Goal: Check status: Check status

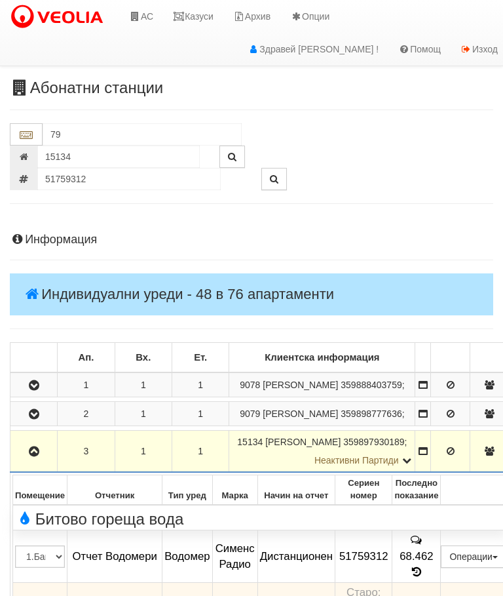
scroll to position [452, 0]
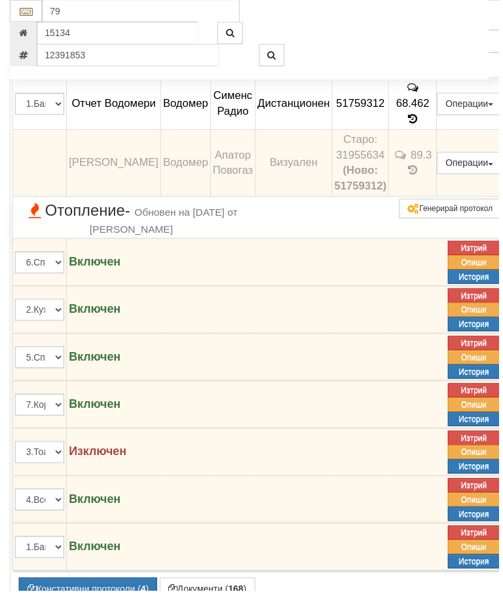
type input "12391853"
click at [281, 49] on button "button" at bounding box center [275, 56] width 26 height 22
type input "148/1 - "[PERSON_NAME] [GEOGRAPHIC_DATA] " ЕАД"
type input "23446"
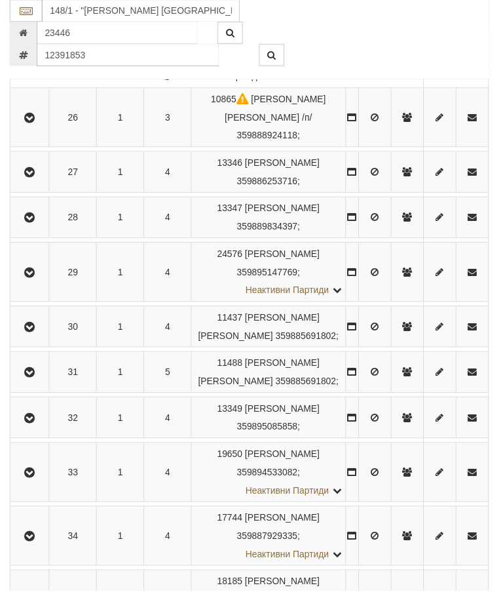
scroll to position [1736, 0]
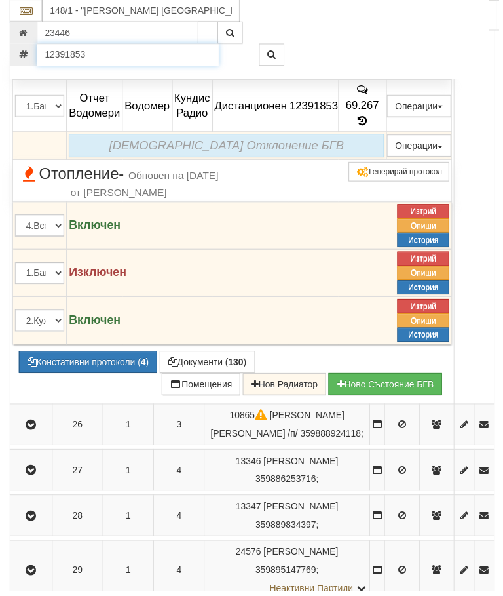
click at [99, 60] on input "12391853" at bounding box center [129, 56] width 184 height 22
type input "12406265"
click at [274, 51] on icon "button" at bounding box center [274, 55] width 9 height 9
type input "152/1 - "[PERSON_NAME] [GEOGRAPHIC_DATA] " ЕАД"
type input "24850"
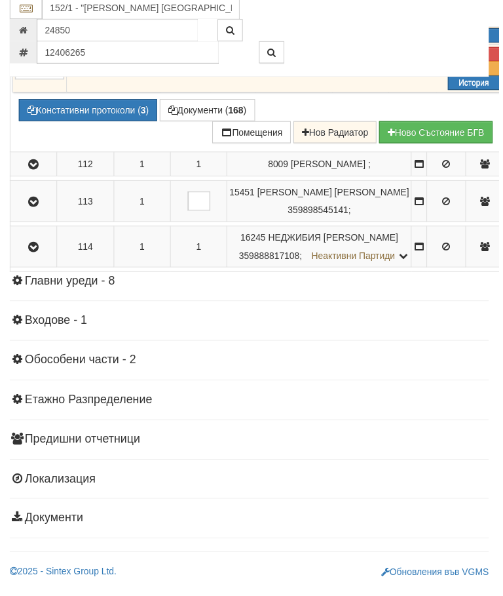
scroll to position [5938, 0]
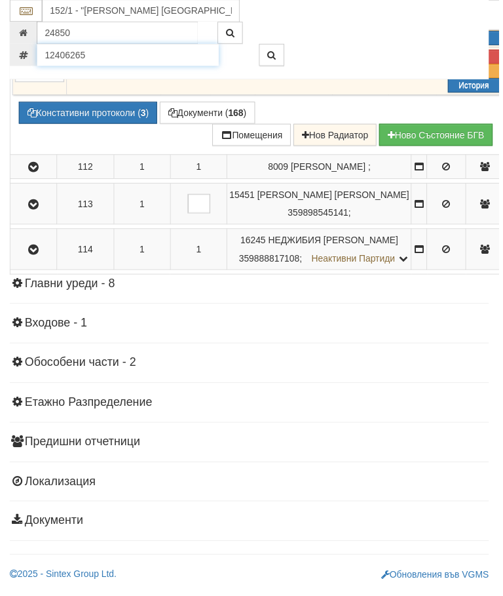
click at [94, 58] on input "12406265" at bounding box center [129, 56] width 184 height 22
type input "51941988"
click at [271, 53] on icon "button" at bounding box center [274, 55] width 9 height 9
type input "148/1 - "[PERSON_NAME] [GEOGRAPHIC_DATA] " ЕАД"
type input "13334"
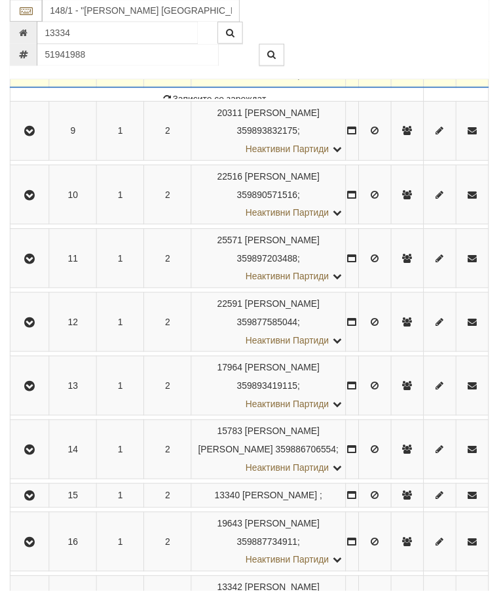
scroll to position [745, 0]
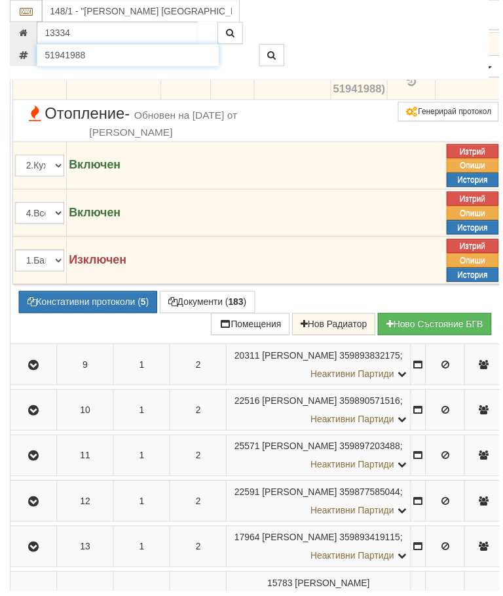
click at [90, 54] on input "51941988" at bounding box center [129, 56] width 184 height 22
type input "52460181"
click at [277, 58] on icon "button" at bounding box center [274, 55] width 9 height 9
type input "16183"
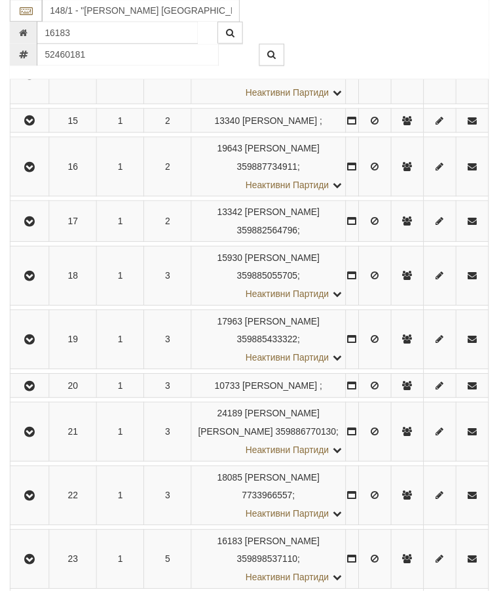
scroll to position [1626, 0]
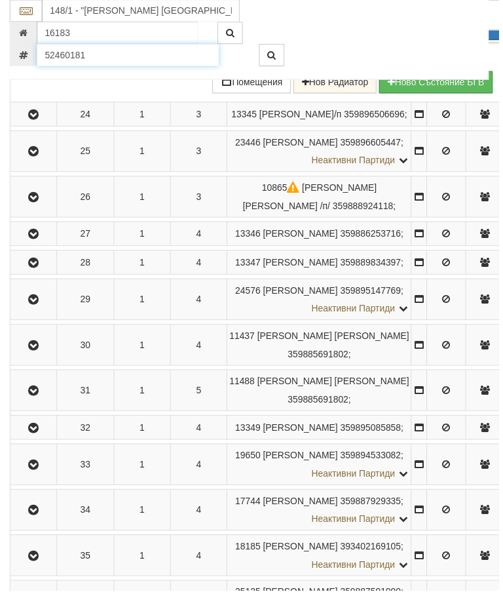
click at [98, 58] on input "52460181" at bounding box center [129, 56] width 184 height 22
type input "52951853"
click at [281, 60] on button "button" at bounding box center [275, 56] width 26 height 22
type input "154/1 - "[PERSON_NAME] [GEOGRAPHIC_DATA] " ЕАД"
type input "18017"
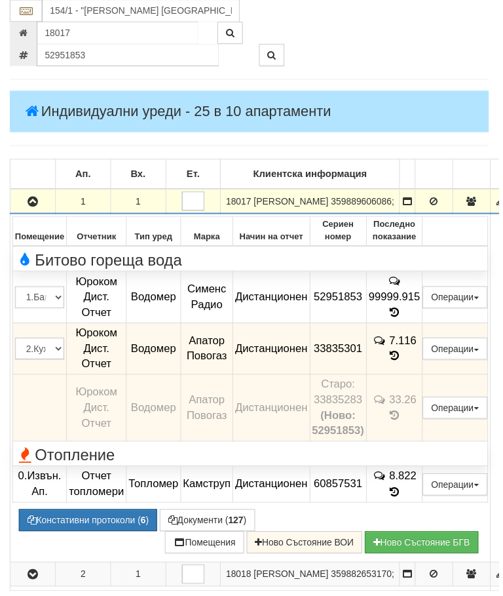
scroll to position [182, 0]
